Goal: Navigation & Orientation: Understand site structure

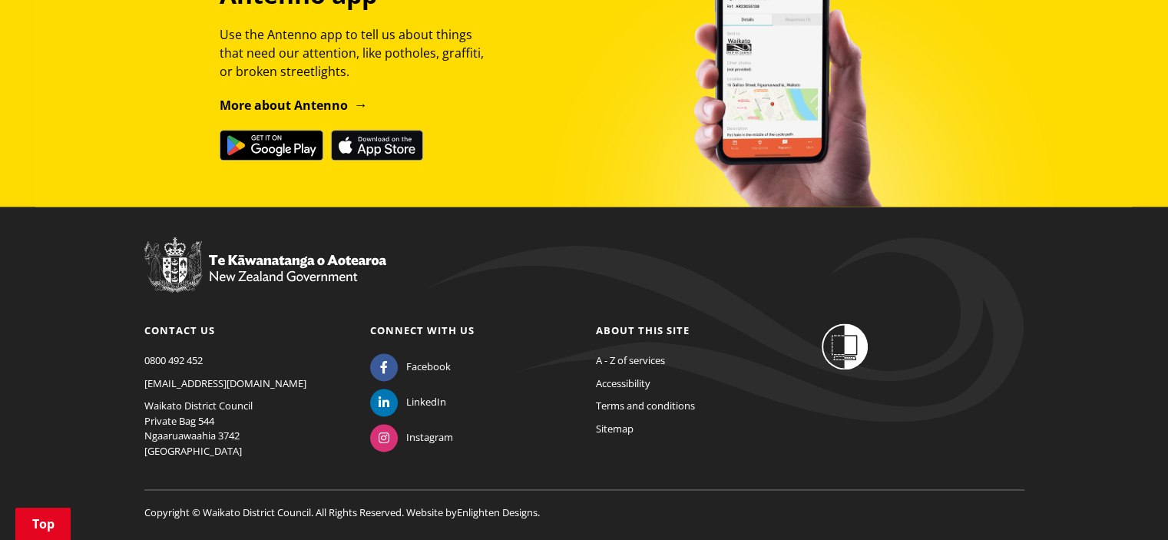
scroll to position [1926, 0]
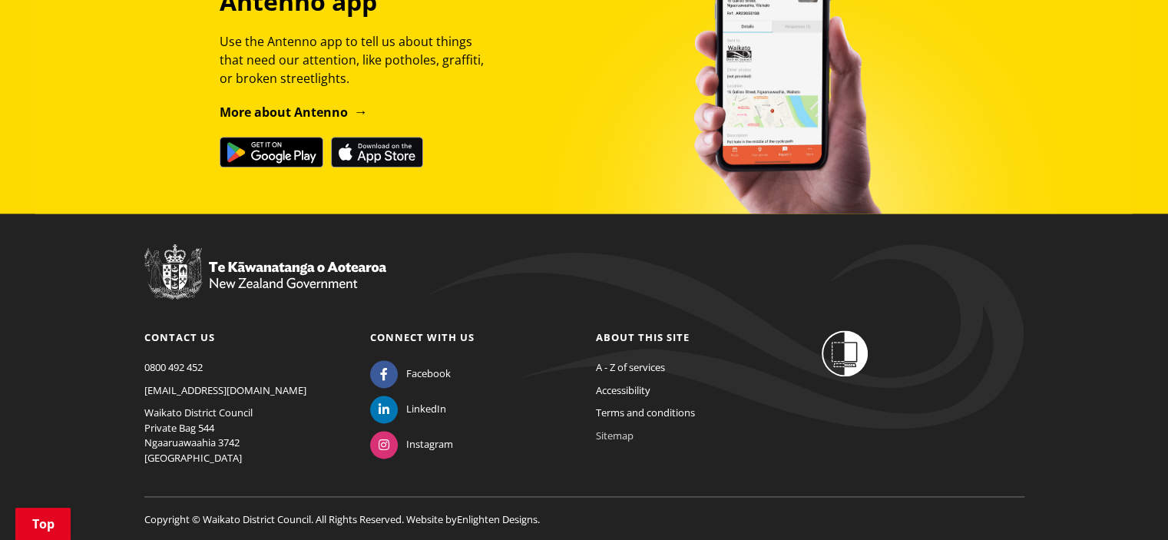
click at [605, 429] on link "Sitemap" at bounding box center [615, 436] width 38 height 14
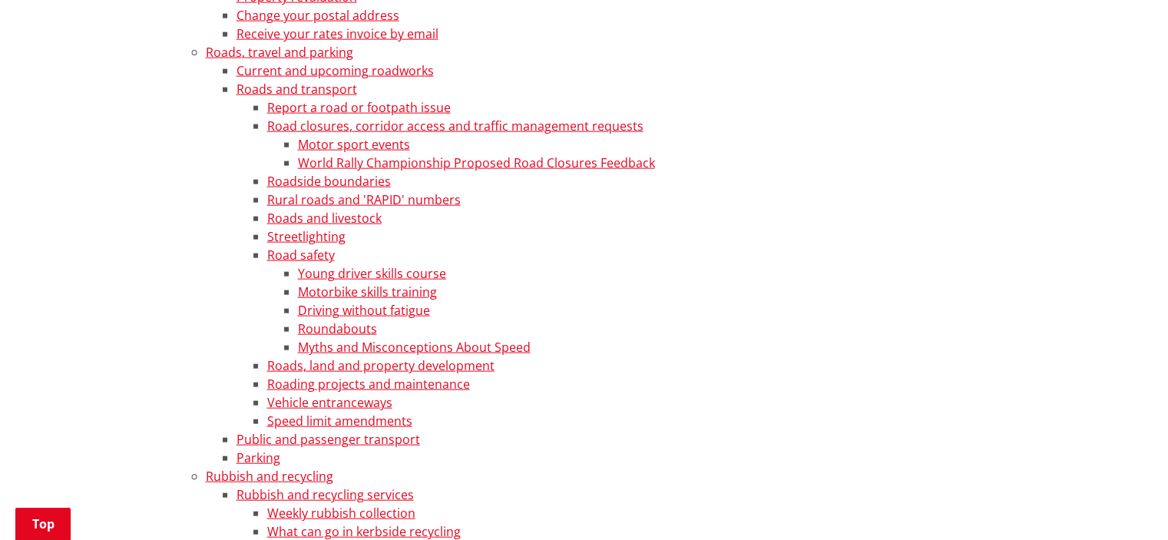
scroll to position [3573, 0]
